Goal: Information Seeking & Learning: Find specific fact

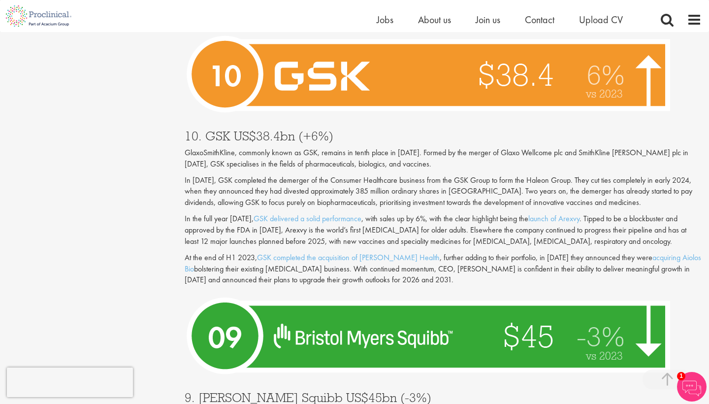
scroll to position [1110, 0]
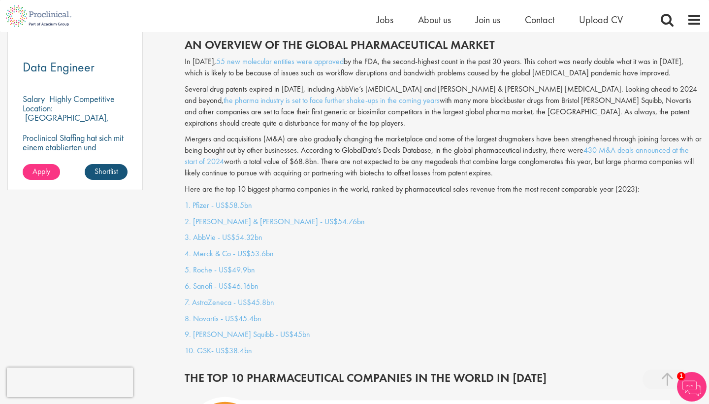
scroll to position [747, 0]
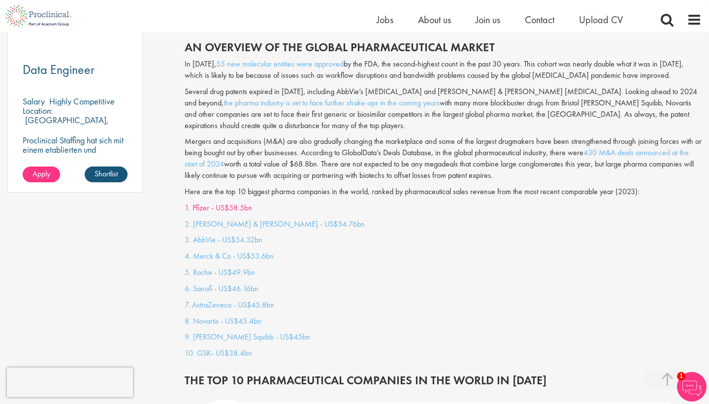
click at [231, 202] on link "1. Pfizer - US$58.5bn" at bounding box center [218, 207] width 67 height 10
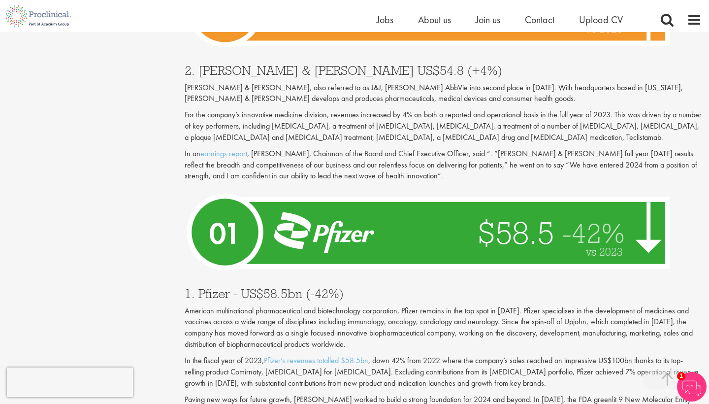
scroll to position [3335, 0]
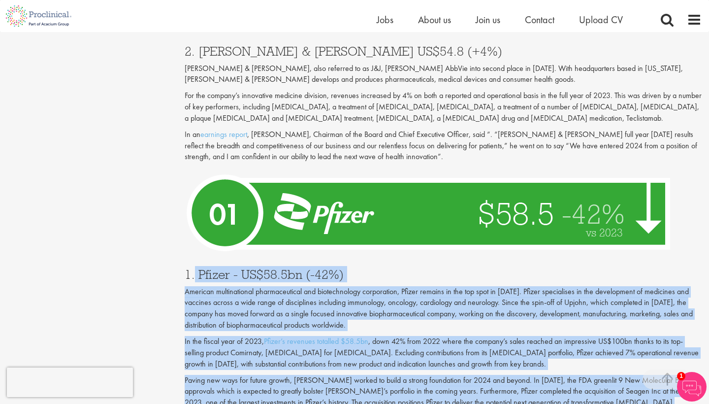
drag, startPoint x: 196, startPoint y: 176, endPoint x: 545, endPoint y: 347, distance: 388.8
click at [545, 347] on div "1. Pfizer - US$58.5bn (-42%) American multinational pharmaceutical and biotechn…" at bounding box center [443, 366] width 532 height 216
copy div "Pfizer - US$58.5bn (-42%) American multinational pharmaceutical and biotechnolo…"
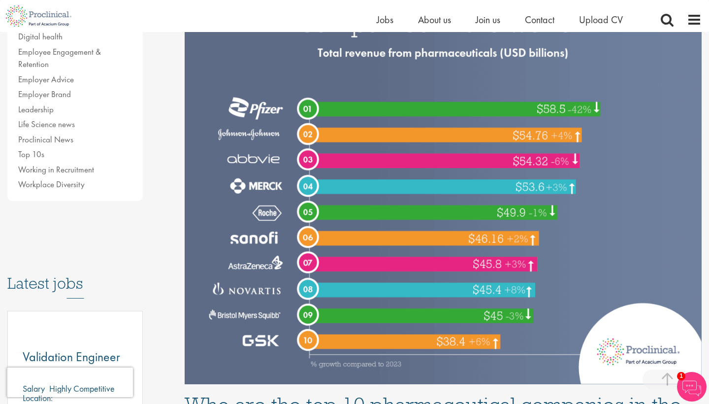
scroll to position [281, 0]
click at [680, 378] on span "1" at bounding box center [681, 376] width 8 height 8
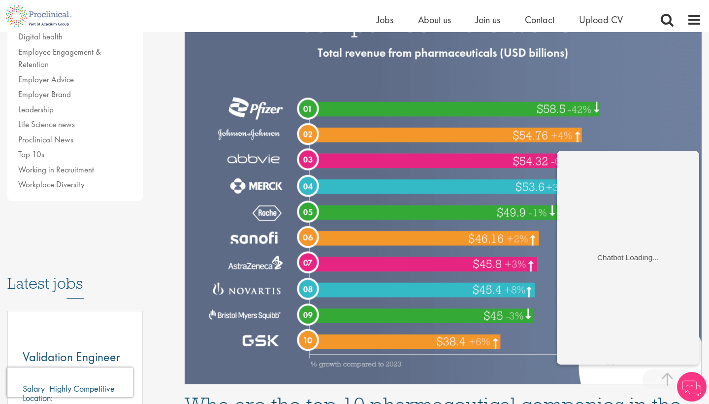
scroll to position [0, 0]
click at [677, 107] on img at bounding box center [443, 168] width 517 height 431
click at [665, 110] on img at bounding box center [443, 168] width 517 height 431
click at [528, 346] on img at bounding box center [443, 168] width 517 height 431
click at [542, 327] on img at bounding box center [443, 168] width 517 height 431
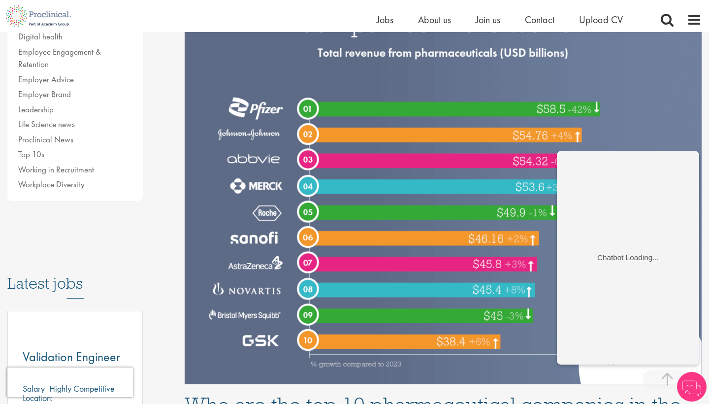
click at [615, 137] on img at bounding box center [443, 168] width 517 height 431
click at [609, 134] on img at bounding box center [443, 168] width 517 height 431
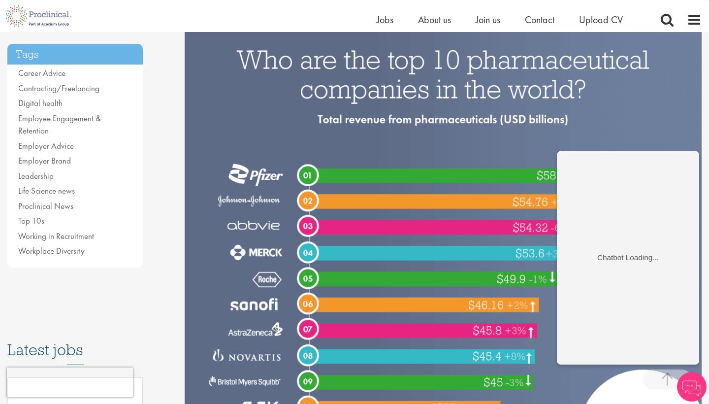
scroll to position [345, 0]
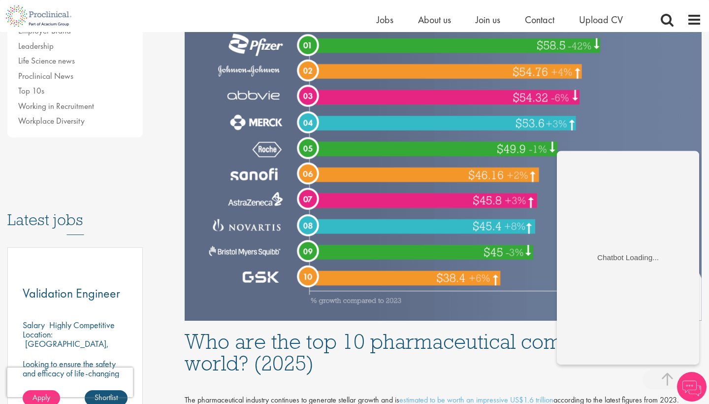
click at [618, 136] on img at bounding box center [443, 104] width 517 height 431
click at [628, 141] on img at bounding box center [443, 104] width 517 height 431
click at [625, 135] on img at bounding box center [443, 104] width 517 height 431
click at [538, 291] on img at bounding box center [443, 104] width 517 height 431
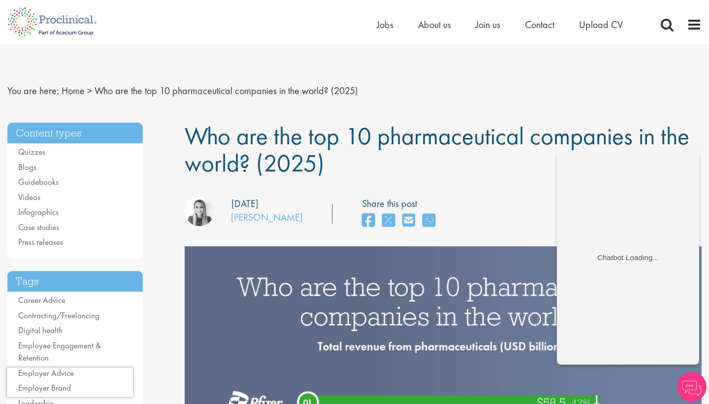
scroll to position [0, 0]
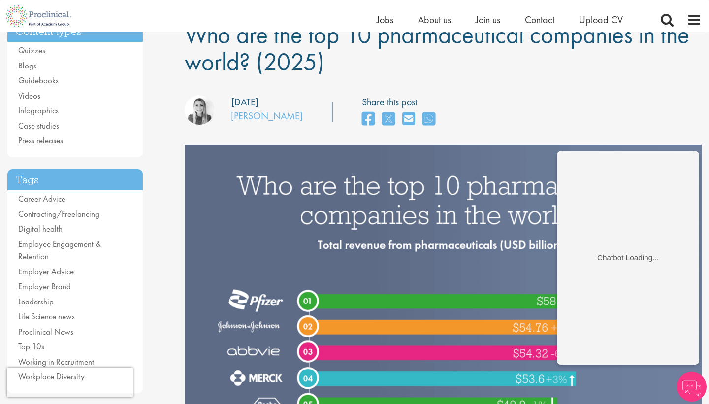
scroll to position [130, 0]
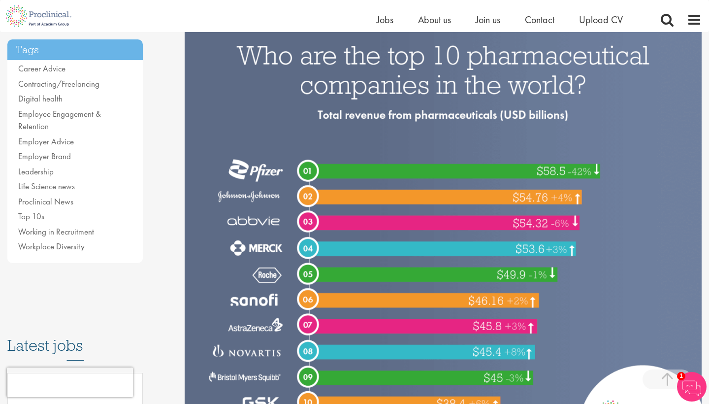
scroll to position [221, 0]
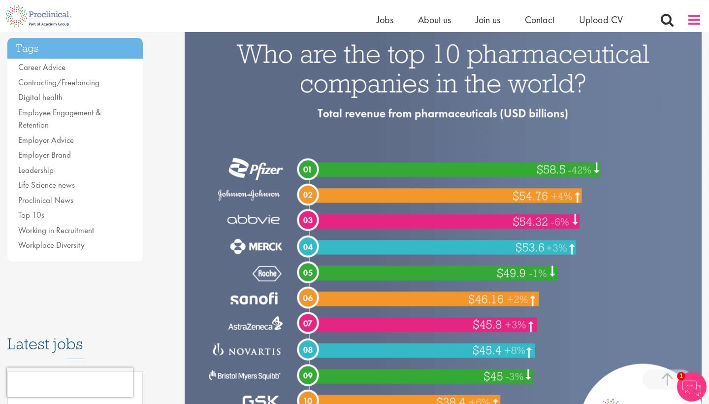
click at [693, 23] on span at bounding box center [694, 19] width 15 height 15
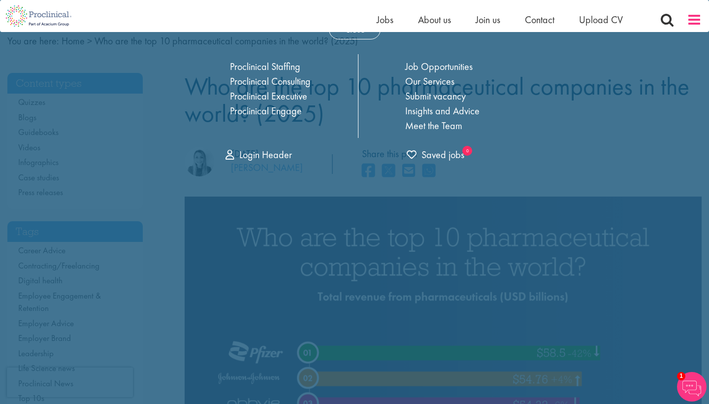
scroll to position [0, 0]
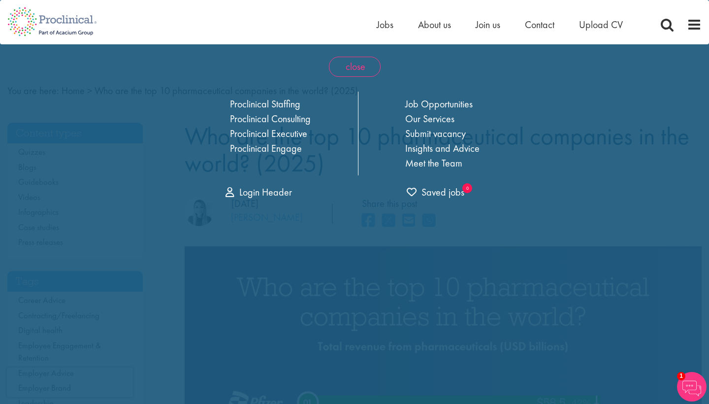
click at [359, 74] on span "close" at bounding box center [355, 67] width 52 height 20
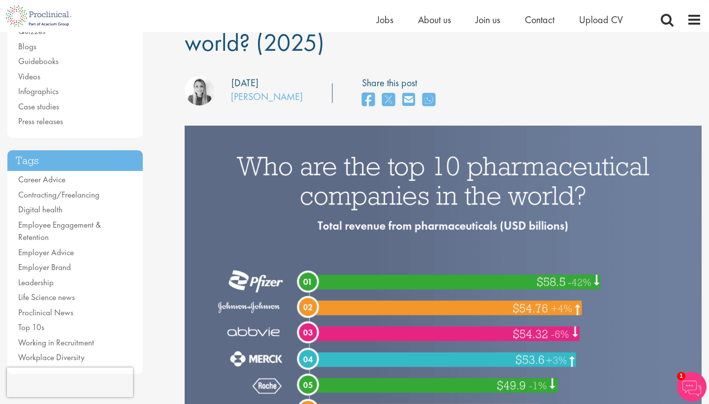
scroll to position [108, 0]
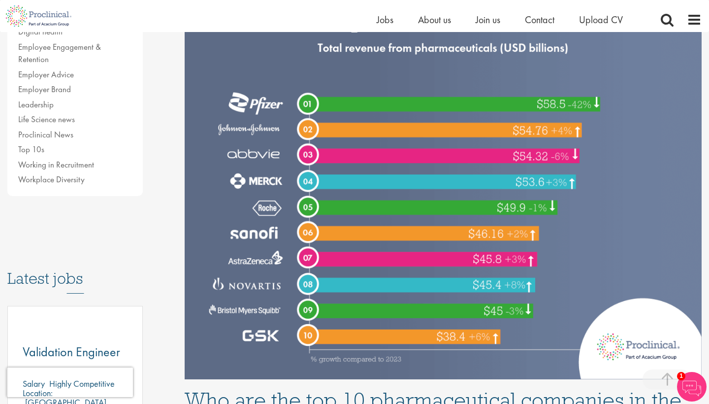
scroll to position [145, 0]
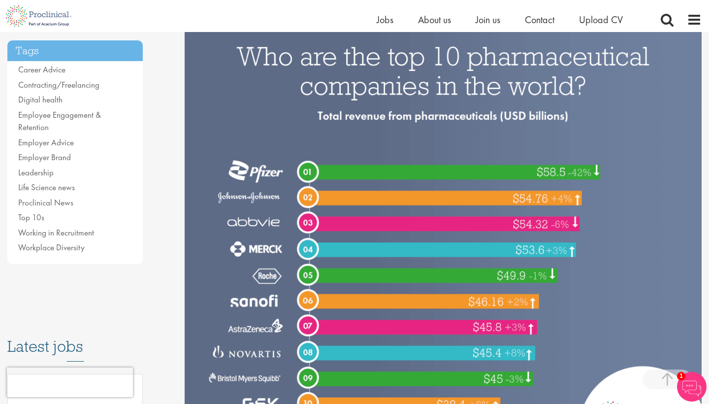
scroll to position [216, 0]
